Goal: Check status: Check status

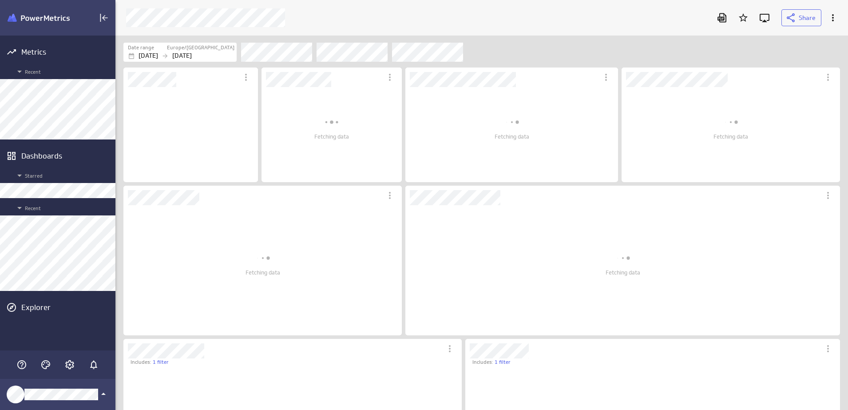
scroll to position [99, 138]
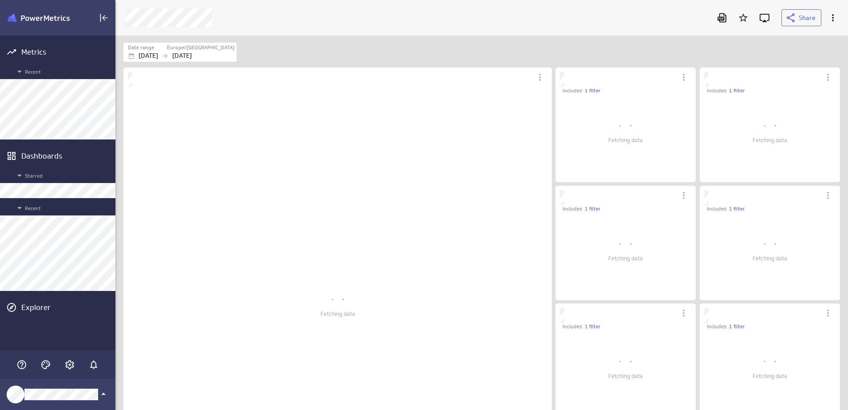
click at [191, 57] on p "[DATE]" at bounding box center [182, 55] width 20 height 9
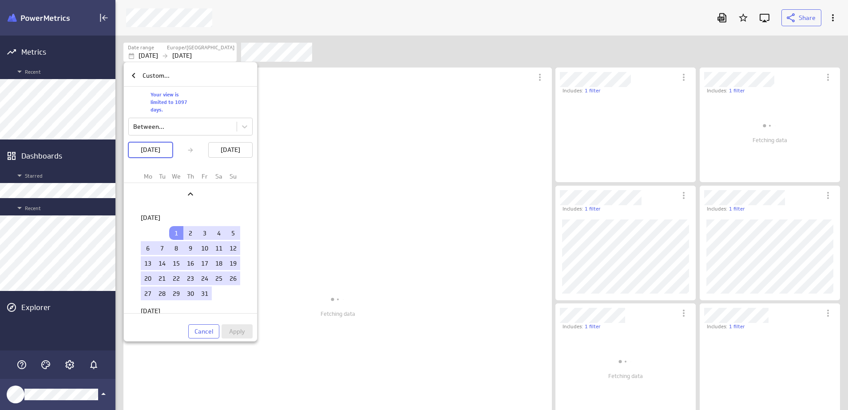
scroll to position [91, 144]
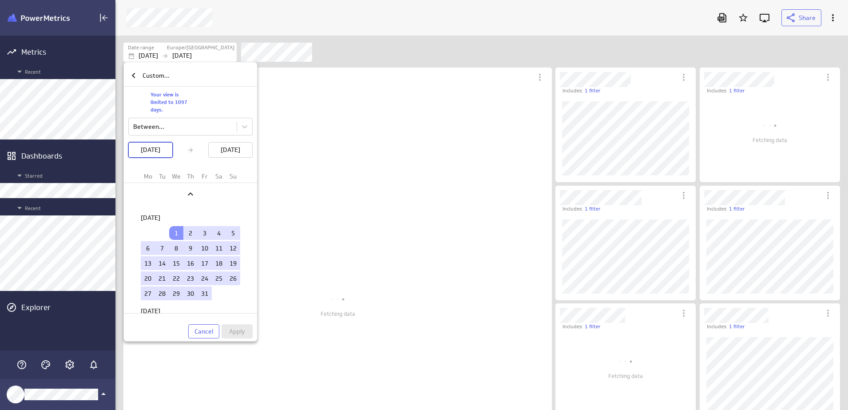
click at [160, 150] on p "[DATE]" at bounding box center [151, 149] width 20 height 9
click at [197, 196] on div "Previous" at bounding box center [190, 193] width 104 height 15
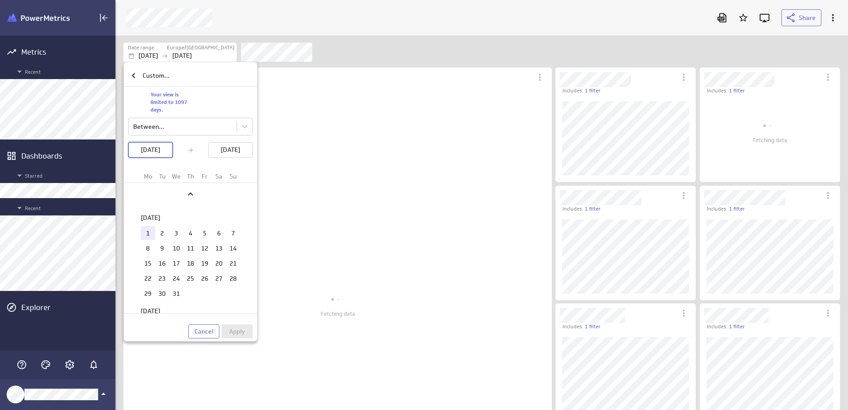
click at [141, 234] on td "1" at bounding box center [148, 233] width 14 height 14
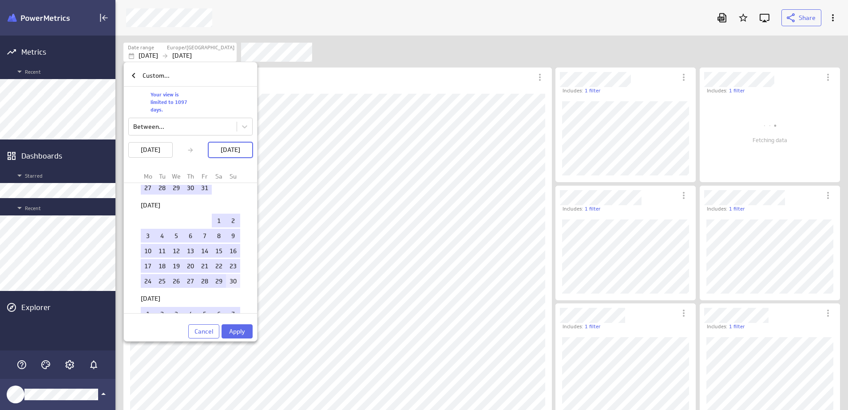
click at [229, 282] on td "30" at bounding box center [233, 281] width 14 height 14
click at [237, 325] on button "Apply" at bounding box center [237, 331] width 31 height 14
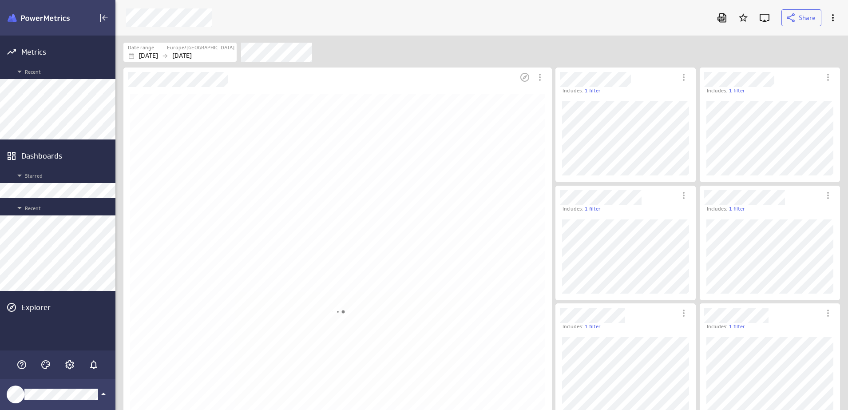
click at [123, 273] on div "Dashboard Widget" at bounding box center [337, 311] width 428 height 449
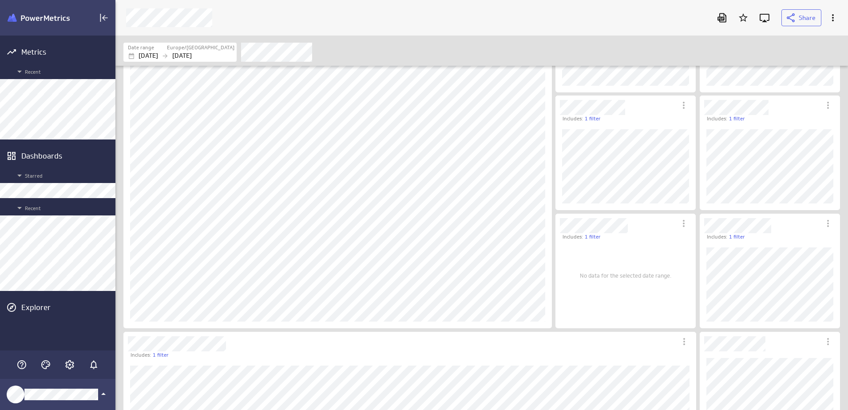
scroll to position [208, 0]
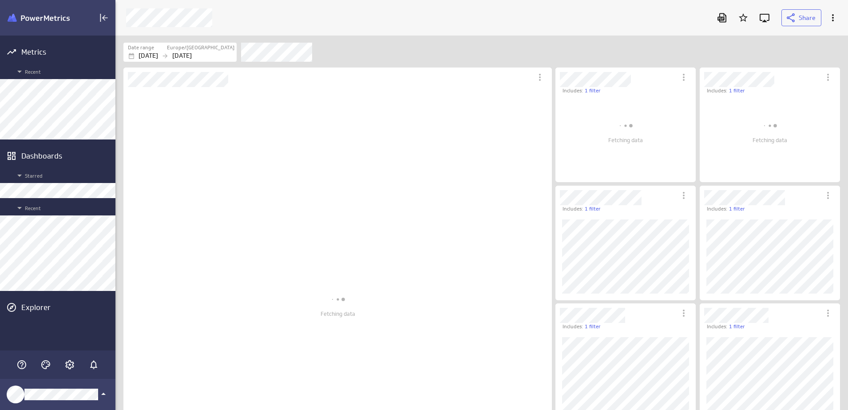
scroll to position [91, 144]
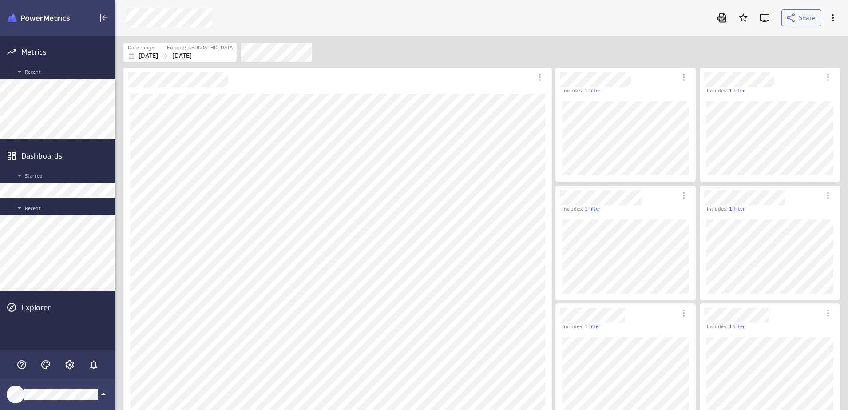
scroll to position [37, 733]
